Goal: Information Seeking & Learning: Check status

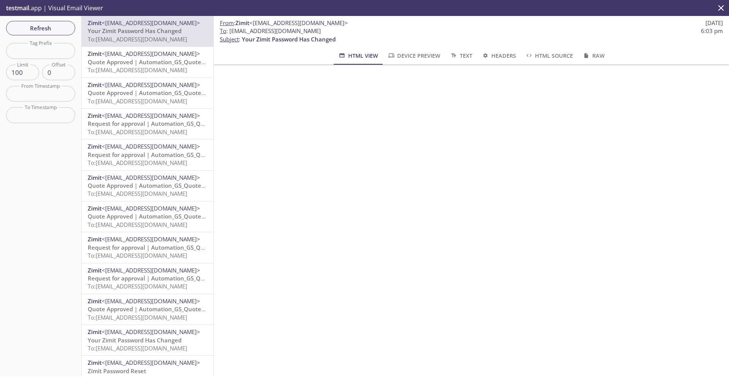
drag, startPoint x: 348, startPoint y: 32, endPoint x: 229, endPoint y: 30, distance: 119.3
click at [229, 30] on span "To : [EMAIL_ADDRESS][DOMAIN_NAME] 6:03 pm" at bounding box center [471, 31] width 503 height 8
copy span "[EMAIL_ADDRESS][DOMAIN_NAME]"
click at [38, 28] on span "Refresh" at bounding box center [40, 28] width 57 height 10
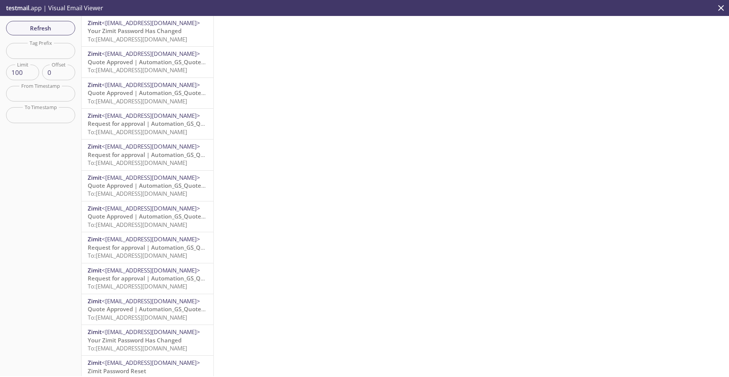
click at [127, 37] on span "To: [EMAIL_ADDRESS][DOMAIN_NAME]" at bounding box center [137, 39] width 99 height 8
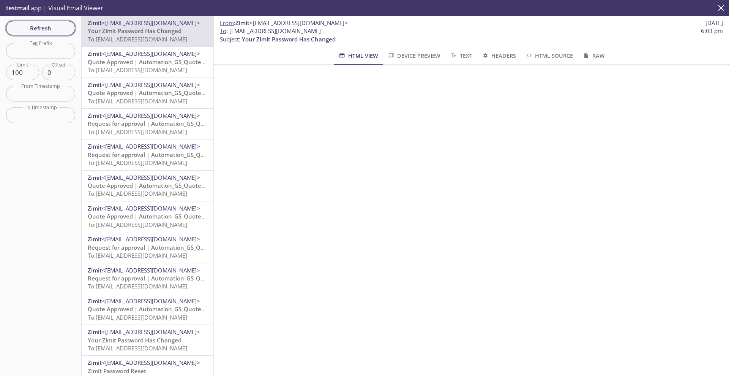
click at [47, 29] on span "Refresh" at bounding box center [40, 28] width 57 height 10
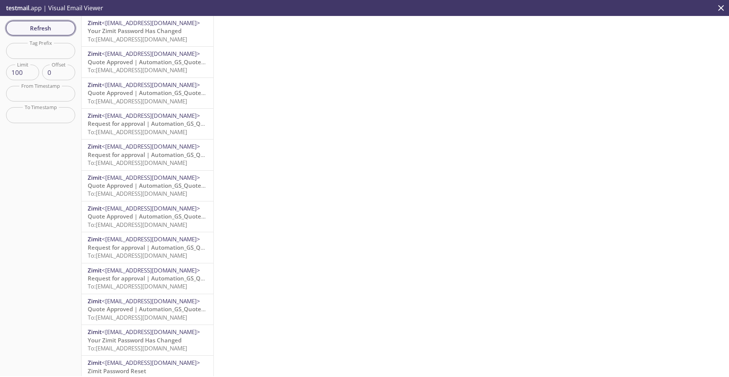
click at [52, 30] on span "Refresh" at bounding box center [40, 28] width 57 height 10
click at [39, 25] on span "Refresh" at bounding box center [40, 28] width 57 height 10
click at [46, 30] on span "Refresh" at bounding box center [40, 28] width 57 height 10
click at [145, 37] on span "To: [EMAIL_ADDRESS][DOMAIN_NAME]" at bounding box center [137, 39] width 99 height 8
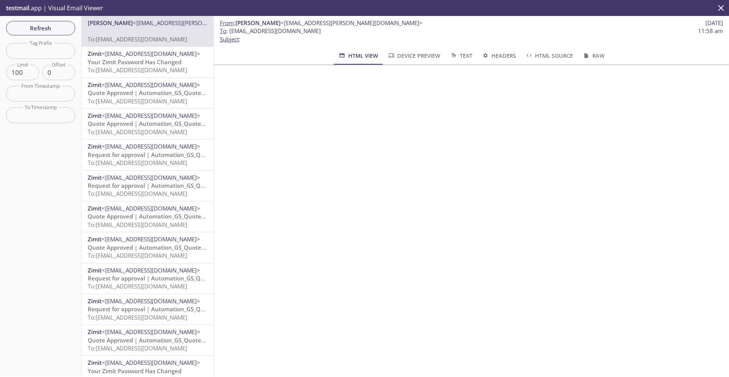
click at [150, 74] on div "Zimit <[EMAIL_ADDRESS][DOMAIN_NAME]> Your Zimit Password Has Changed To: [EMAIL…" at bounding box center [148, 62] width 132 height 30
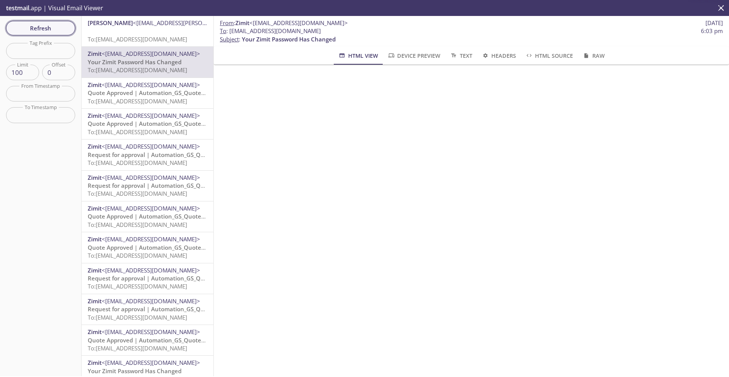
click at [57, 30] on span "Refresh" at bounding box center [40, 28] width 57 height 10
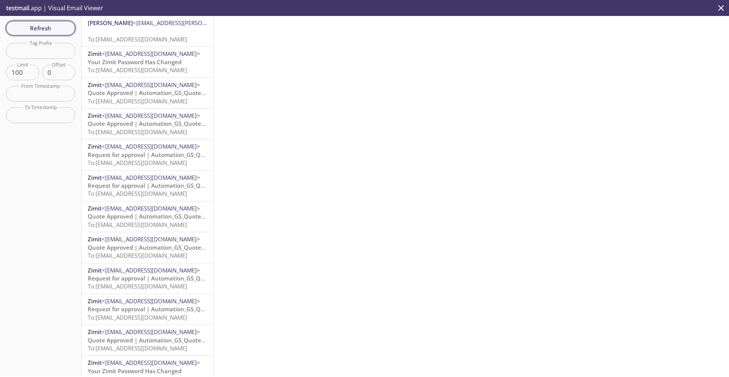
click at [42, 27] on span "Refresh" at bounding box center [40, 28] width 57 height 10
click at [42, 28] on span "Refresh" at bounding box center [40, 28] width 57 height 10
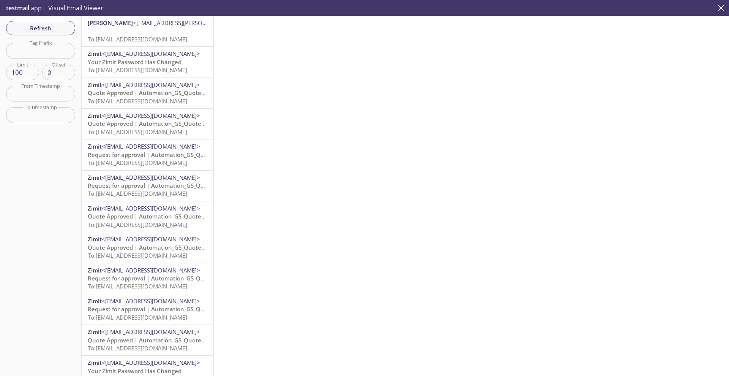
click at [42, 28] on span "Refresh" at bounding box center [40, 28] width 57 height 10
click at [52, 27] on span "Refresh" at bounding box center [40, 28] width 57 height 10
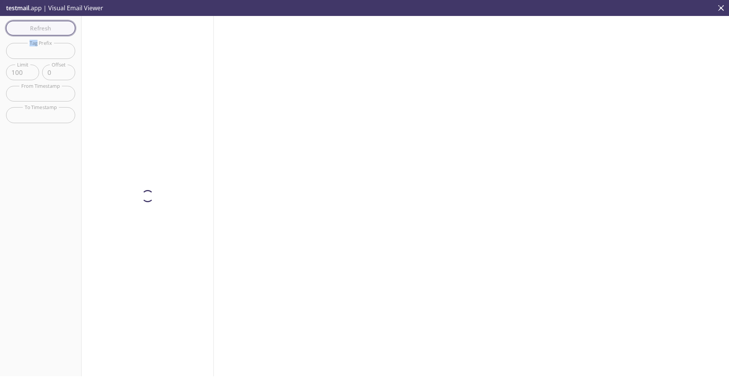
click at [52, 27] on div "Refresh Filters Tag Prefix Tag Prefix Limit 100 Limit Offset 0 Offset From Time…" at bounding box center [41, 196] width 82 height 360
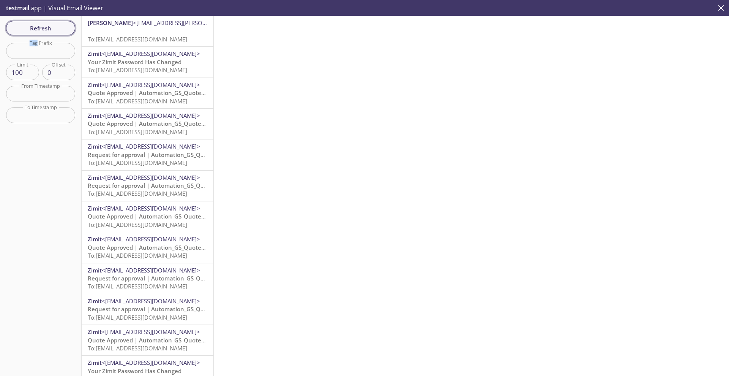
click at [28, 28] on span "Refresh" at bounding box center [40, 28] width 57 height 10
click at [28, 28] on div "Refresh Filters Tag Prefix Tag Prefix Limit 100 Limit Offset 0 Offset From Time…" at bounding box center [41, 196] width 82 height 360
click at [149, 191] on span "To: [EMAIL_ADDRESS][DOMAIN_NAME]" at bounding box center [137, 194] width 99 height 8
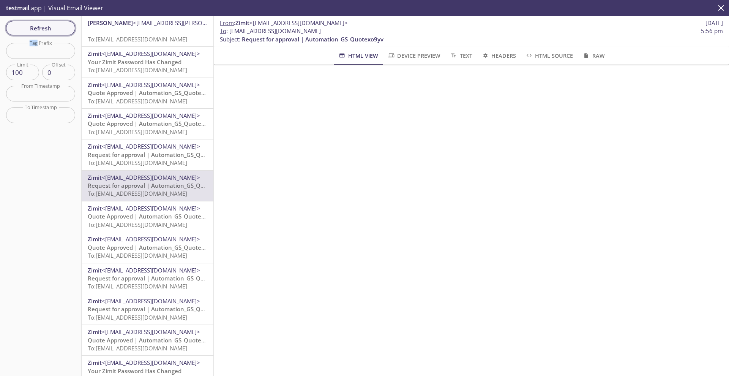
click at [43, 27] on span "Refresh" at bounding box center [40, 28] width 57 height 10
